Goal: Task Accomplishment & Management: Manage account settings

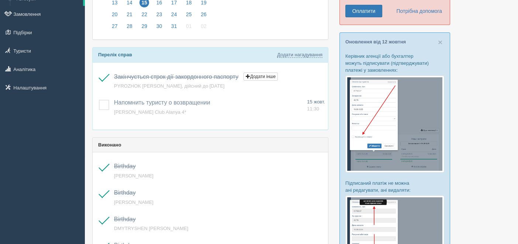
scroll to position [110, 0]
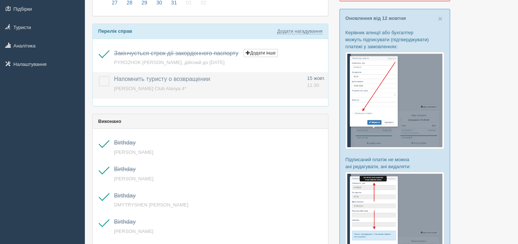
click at [99, 76] on label at bounding box center [99, 76] width 0 height 0
click at [0, 0] on input "checkbox" at bounding box center [0, 0] width 0 height 0
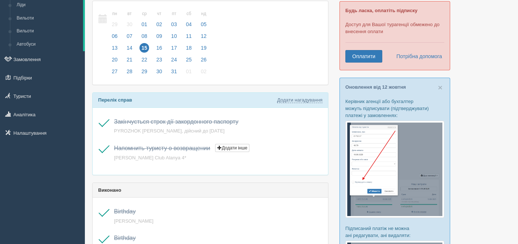
scroll to position [0, 0]
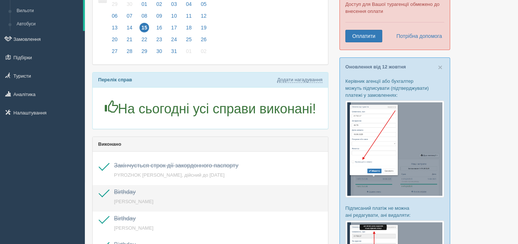
scroll to position [148, 0]
